Goal: Information Seeking & Learning: Learn about a topic

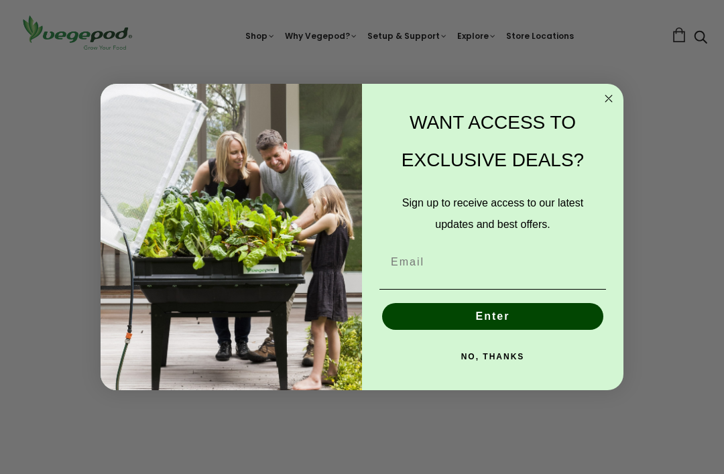
click at [608, 116] on div "WANT ACCESS TO EXCLUSIVE DEALS?" at bounding box center [492, 141] width 234 height 88
click at [606, 105] on circle "Close dialog" at bounding box center [608, 98] width 15 height 15
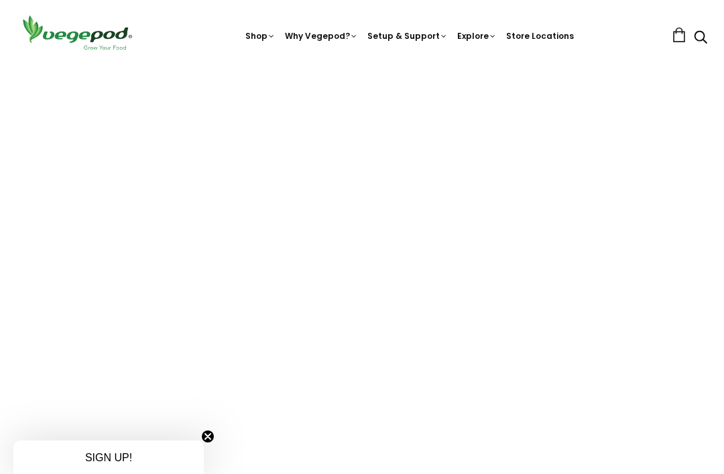
scroll to position [0, 679]
click at [405, 126] on link "Kitchen Garden Features" at bounding box center [438, 128] width 316 height 34
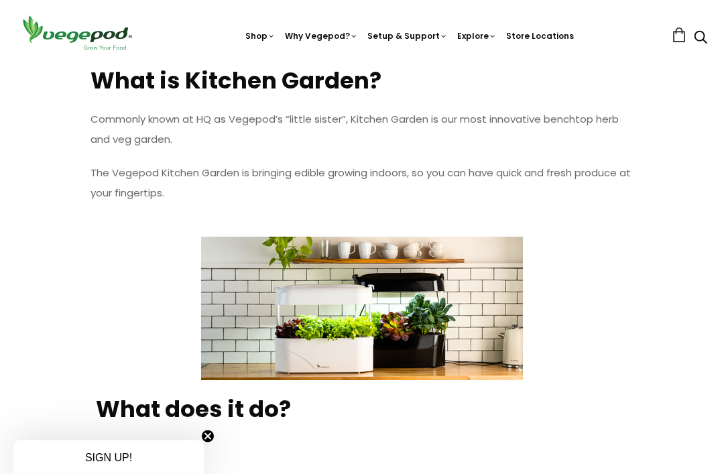
scroll to position [628, 0]
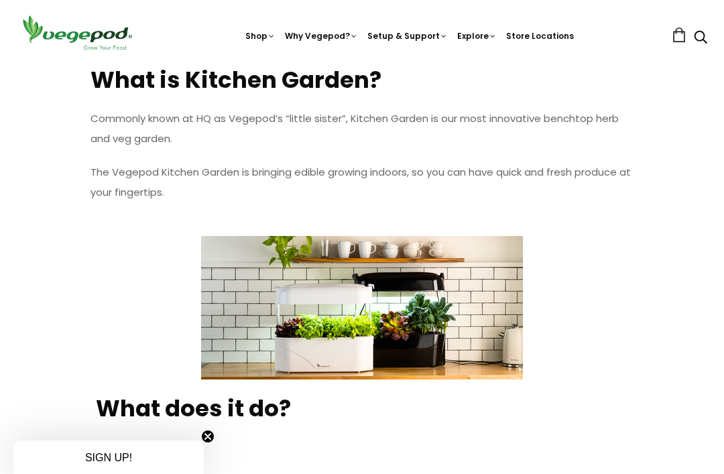
click at [393, 88] on link "Vegepod Features" at bounding box center [438, 93] width 316 height 34
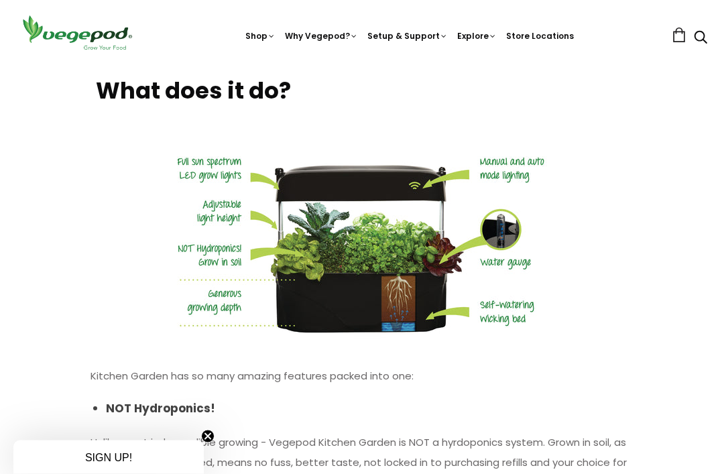
scroll to position [940, 0]
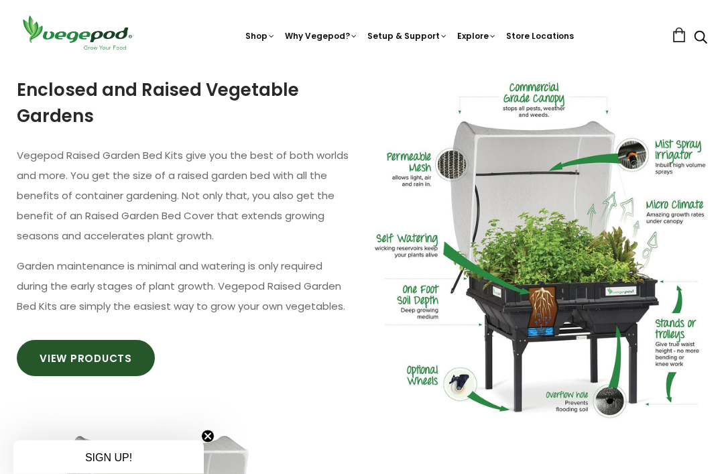
scroll to position [782, 0]
click at [362, 65] on img at bounding box center [362, 65] width 0 height 0
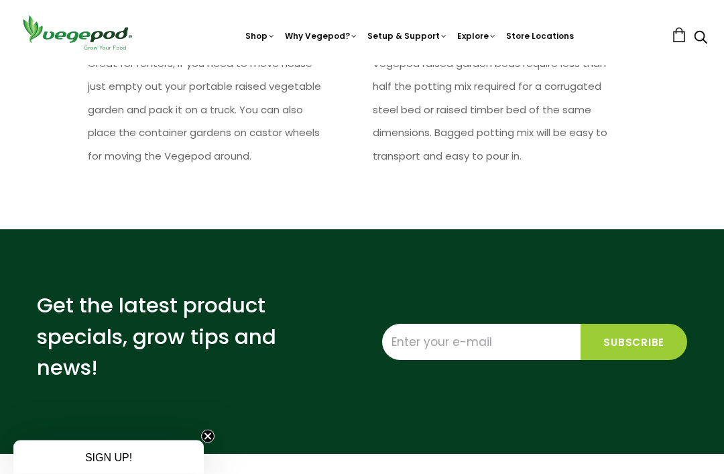
scroll to position [1976, 0]
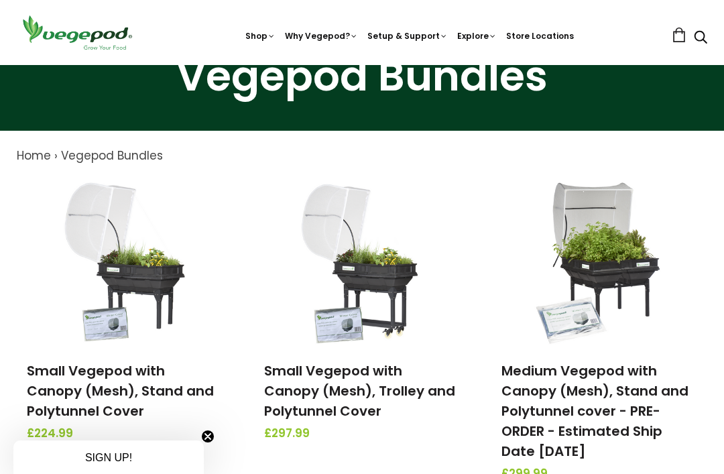
scroll to position [73, 0]
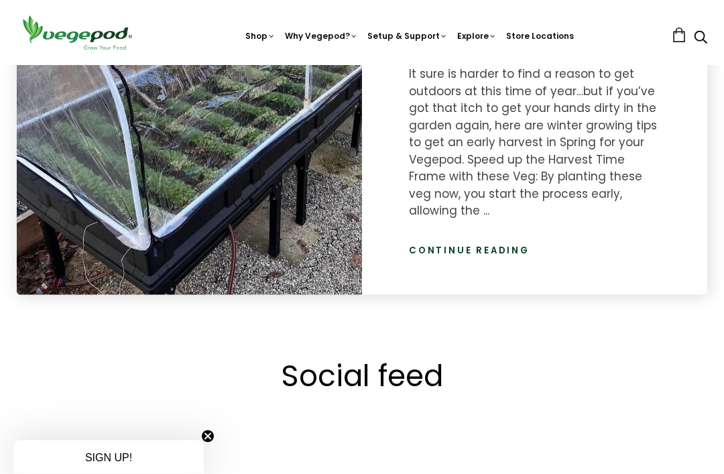
scroll to position [1906, 0]
click at [492, 243] on link "Continue reading" at bounding box center [469, 249] width 121 height 13
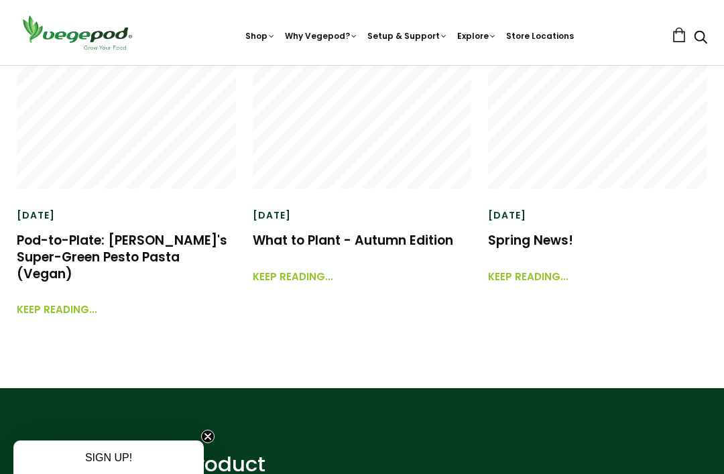
scroll to position [3319, 0]
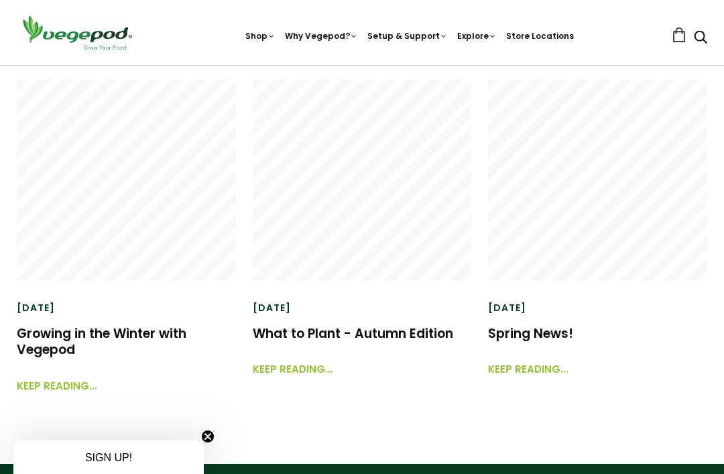
scroll to position [2594, 0]
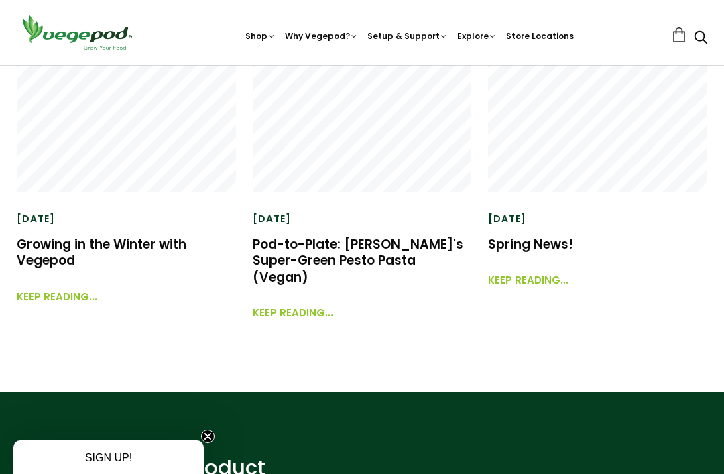
scroll to position [1802, 0]
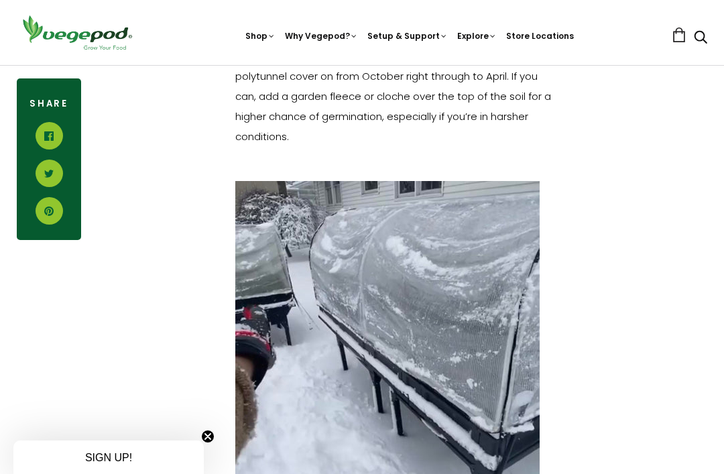
scroll to position [1938, 0]
